Goal: Browse casually

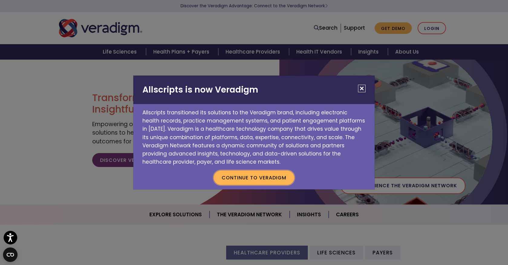
click at [267, 177] on button "Continue to Veradigm" at bounding box center [254, 178] width 80 height 14
click at [276, 177] on button "Continue to Veradigm" at bounding box center [254, 178] width 80 height 14
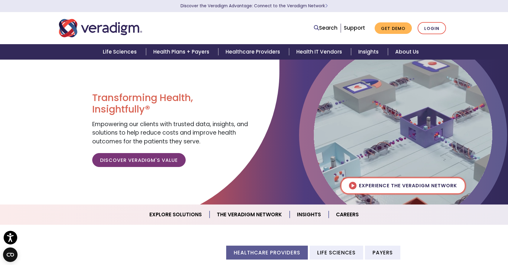
click at [335, 69] on img at bounding box center [403, 135] width 178 height 178
